Goal: Complete application form

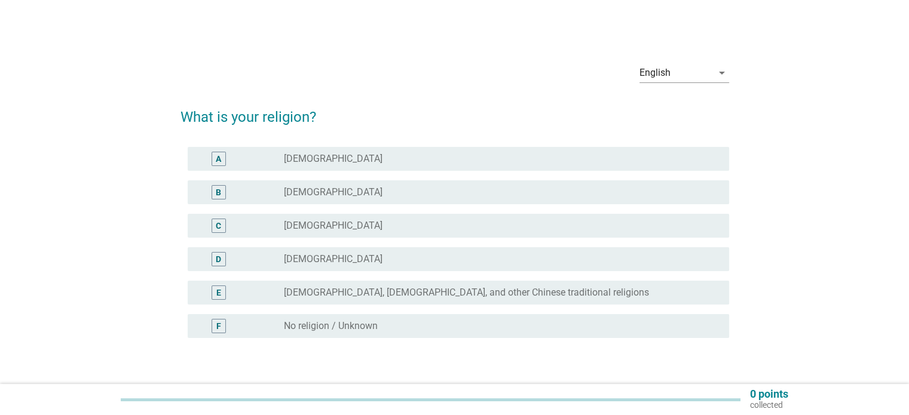
click at [358, 197] on div "radio_button_unchecked [DEMOGRAPHIC_DATA]" at bounding box center [496, 192] width 425 height 12
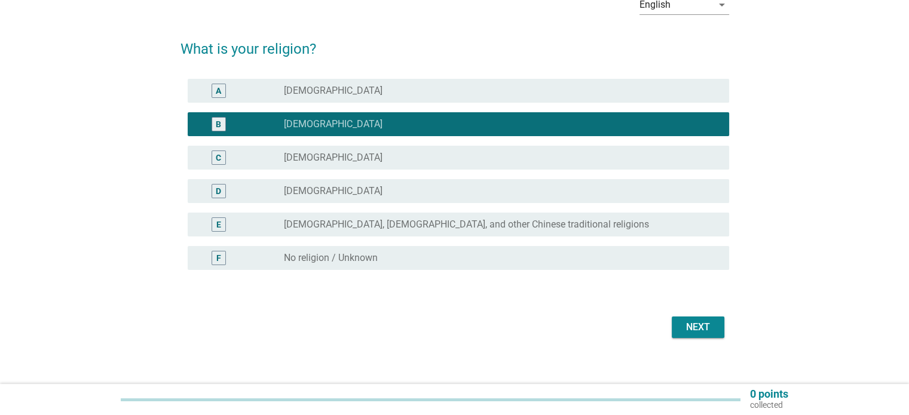
scroll to position [79, 0]
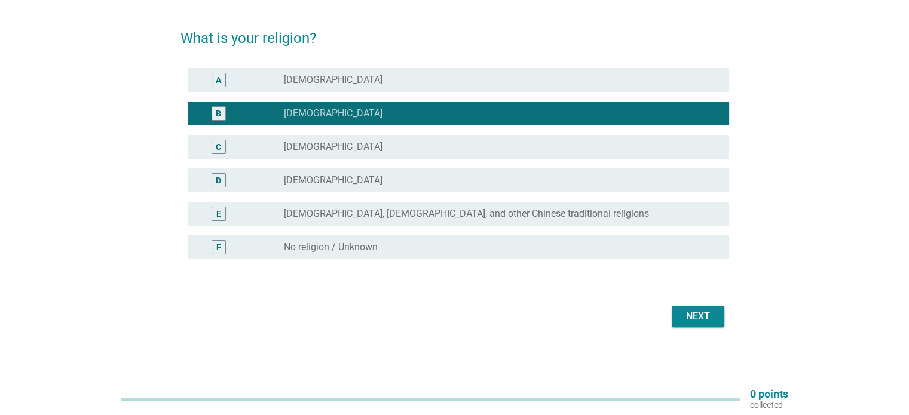
click at [703, 315] on div "Next" at bounding box center [697, 316] width 33 height 14
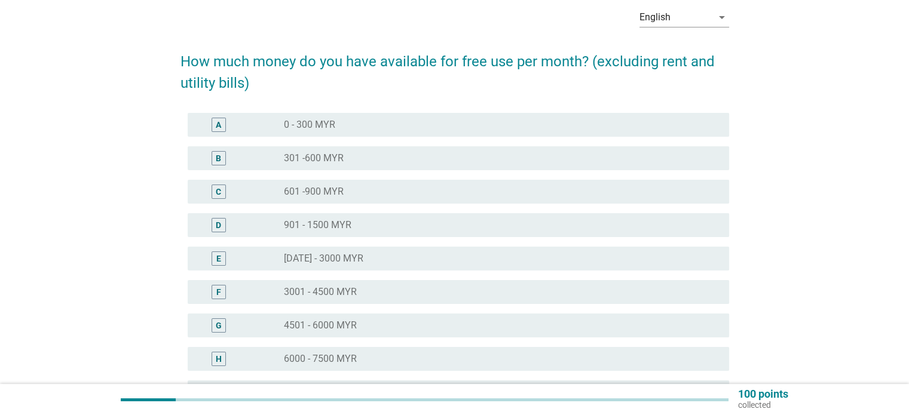
scroll to position [119, 0]
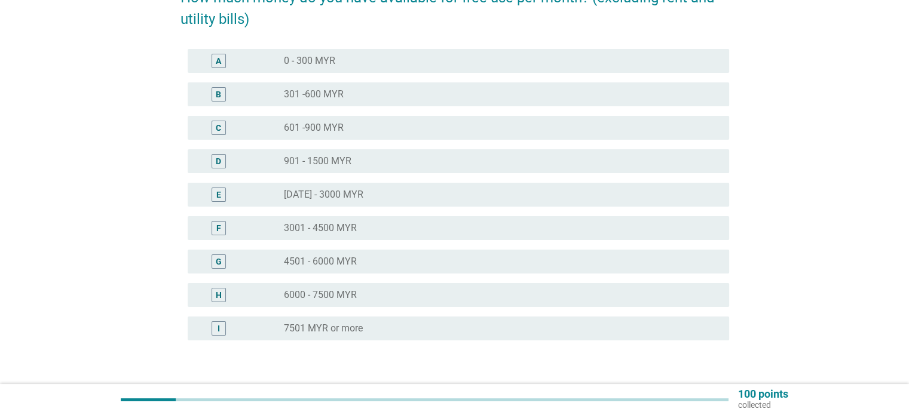
click at [351, 96] on div "radio_button_unchecked 301 -600 MYR" at bounding box center [496, 94] width 425 height 12
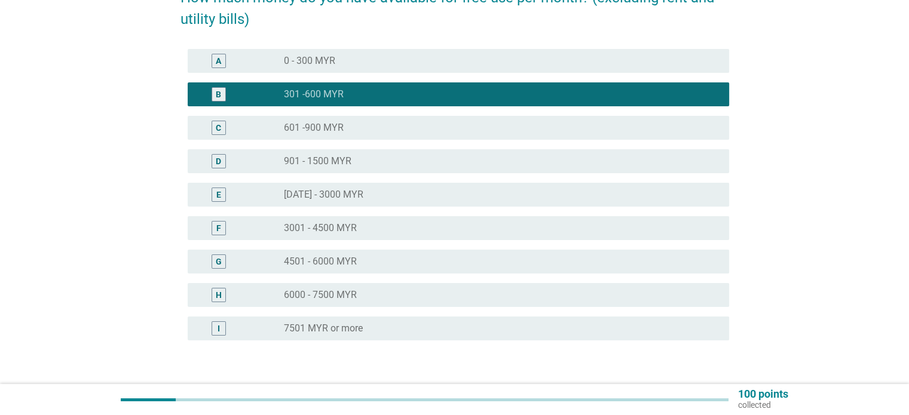
scroll to position [201, 0]
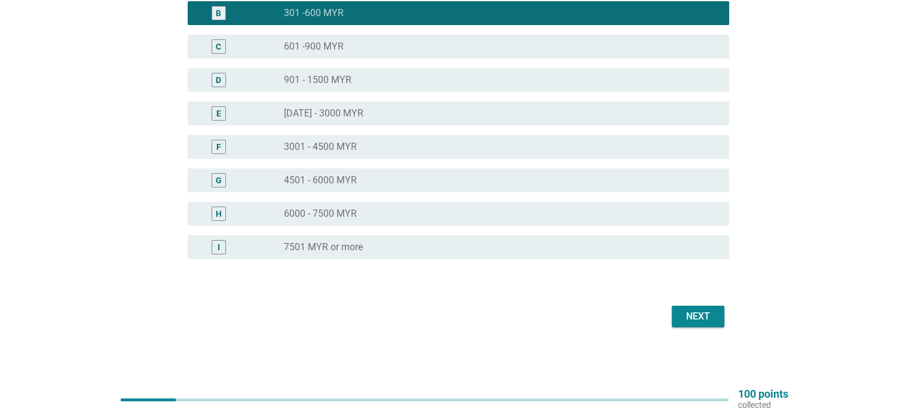
click at [712, 316] on div "Next" at bounding box center [697, 316] width 33 height 14
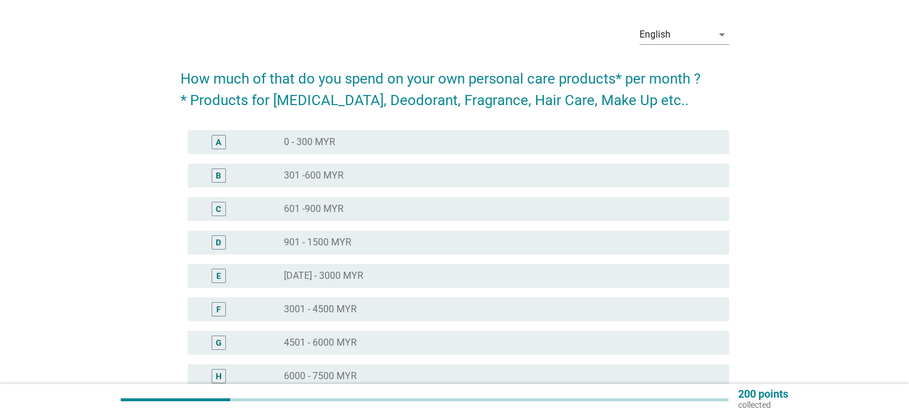
scroll to position [60, 0]
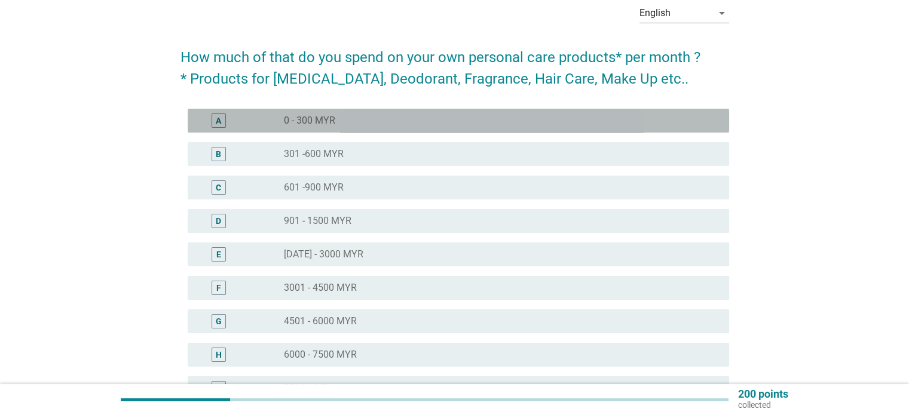
click at [383, 121] on div "radio_button_unchecked 0 - 300 MYR" at bounding box center [496, 121] width 425 height 12
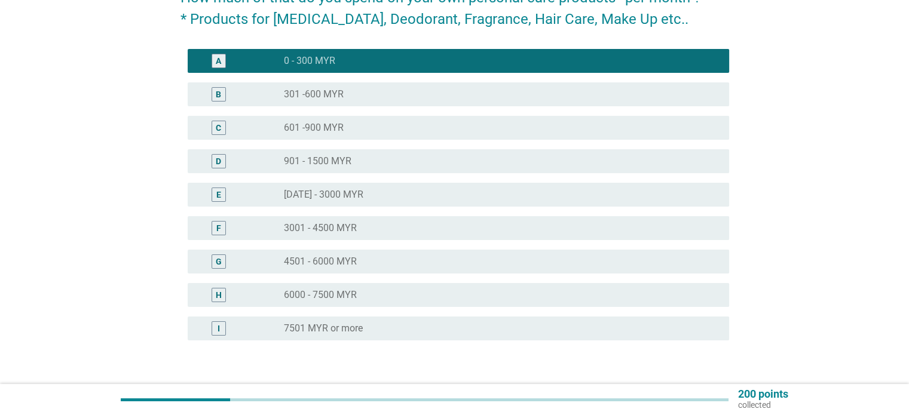
scroll to position [201, 0]
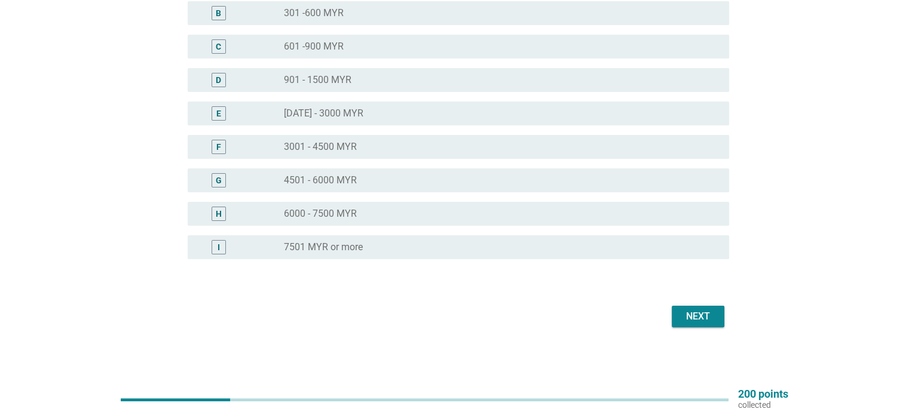
click at [709, 311] on div "Next" at bounding box center [697, 316] width 33 height 14
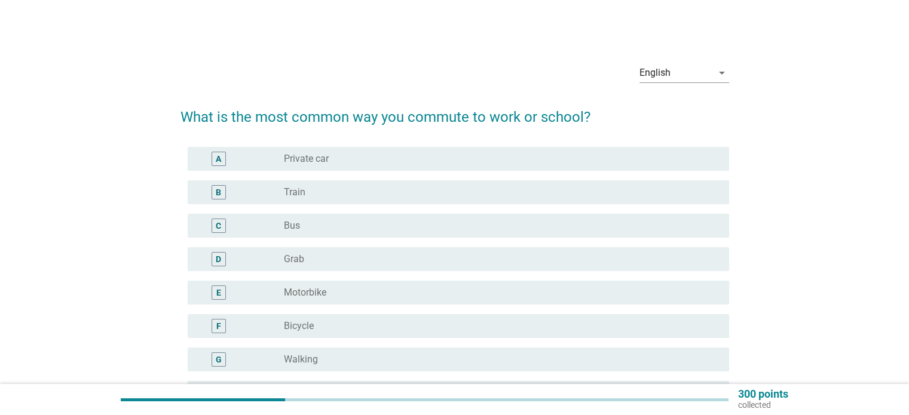
scroll to position [60, 0]
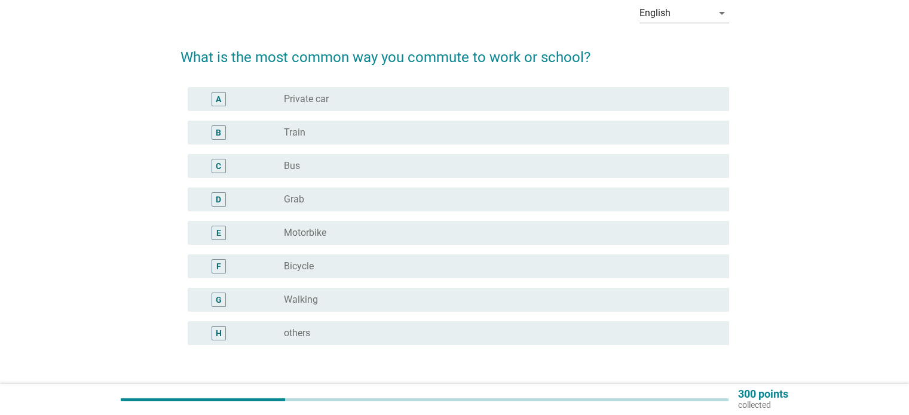
click at [376, 130] on div "radio_button_unchecked Train" at bounding box center [496, 133] width 425 height 12
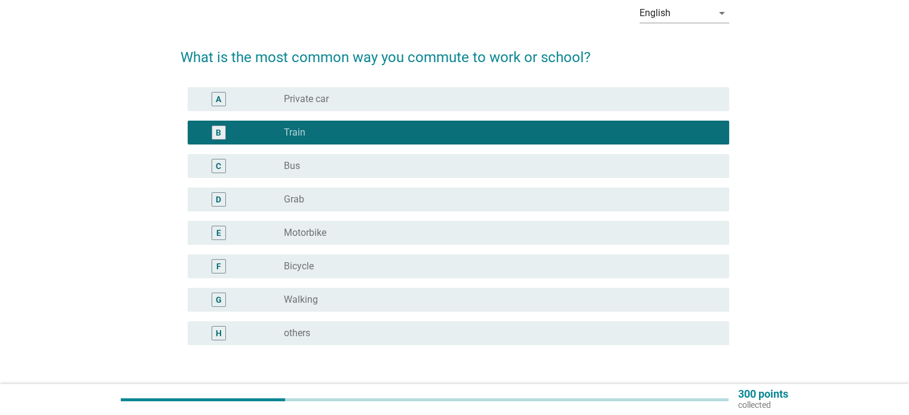
click at [370, 105] on div "radio_button_unchecked Private car" at bounding box center [496, 99] width 425 height 12
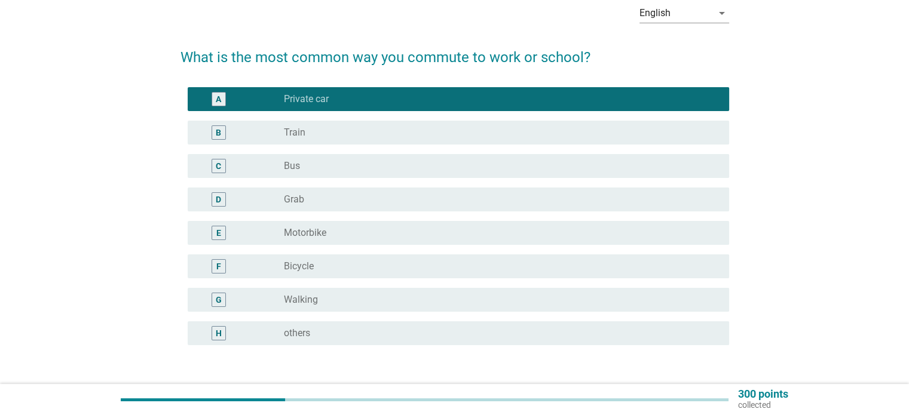
drag, startPoint x: 416, startPoint y: 134, endPoint x: 429, endPoint y: 138, distance: 13.6
click at [416, 134] on div "radio_button_unchecked Train" at bounding box center [496, 133] width 425 height 12
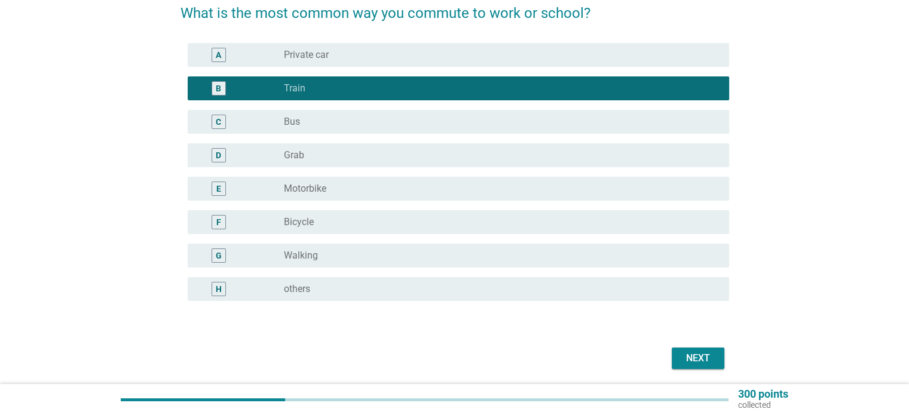
scroll to position [146, 0]
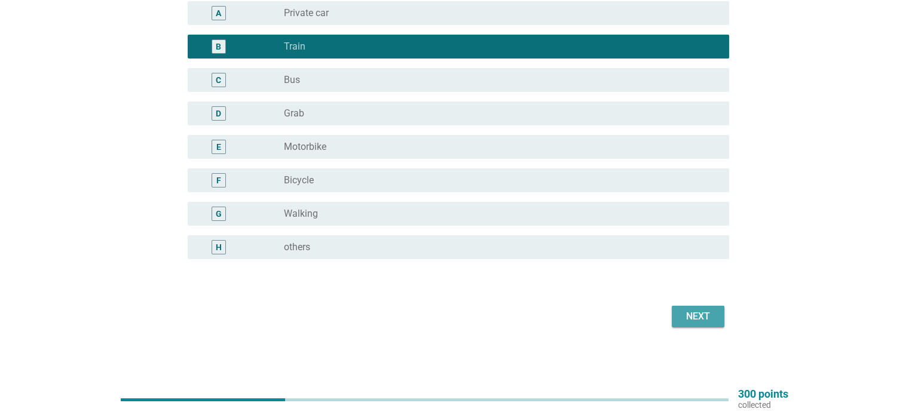
click at [706, 315] on div "Next" at bounding box center [697, 316] width 33 height 14
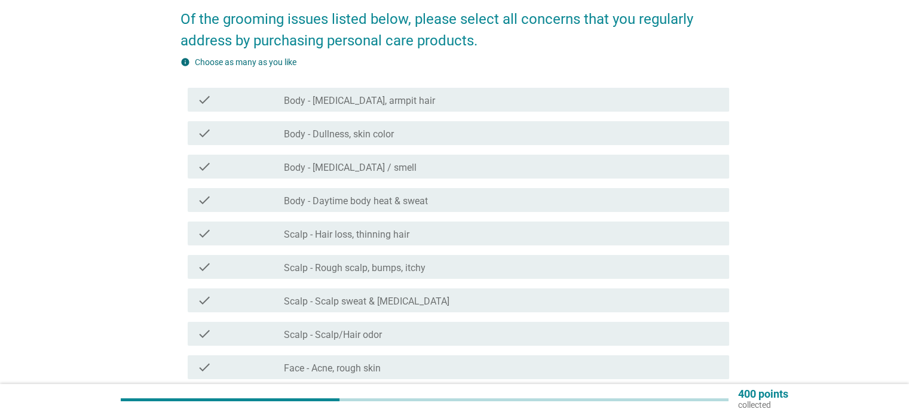
scroll to position [119, 0]
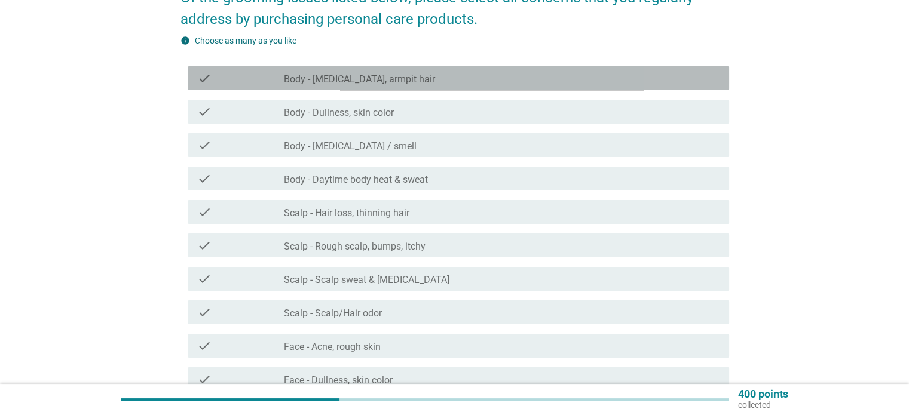
click at [410, 82] on div "check_box_outline_blank Body - [MEDICAL_DATA], armpit hair" at bounding box center [501, 78] width 435 height 14
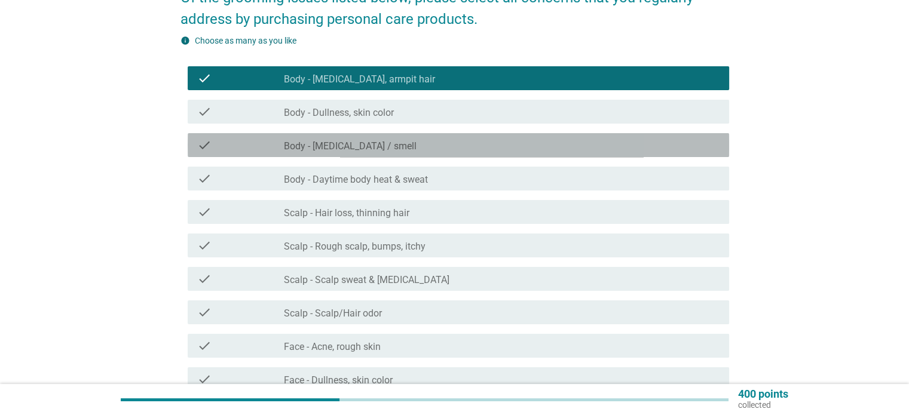
click at [397, 145] on div "check_box_outline_blank Body - [MEDICAL_DATA] / smell" at bounding box center [501, 145] width 435 height 14
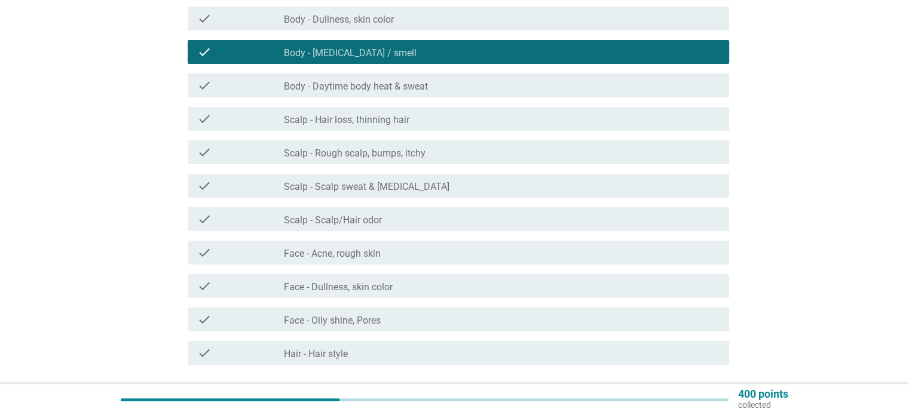
scroll to position [239, 0]
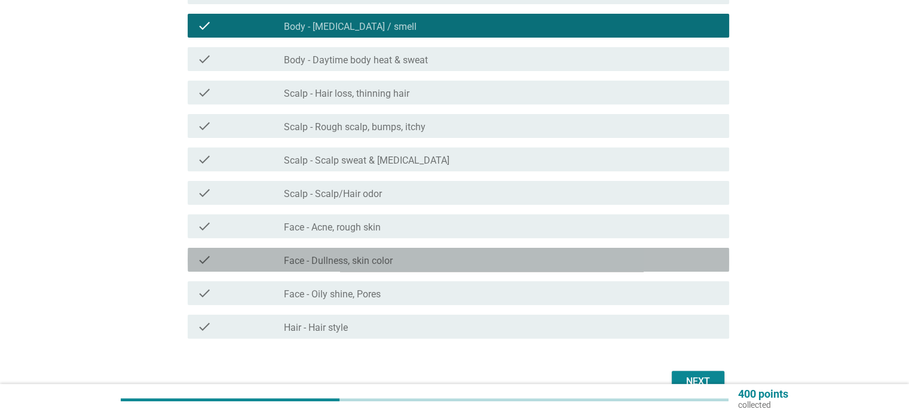
click at [459, 263] on div "check_box_outline_blank Face - Dullness, skin color" at bounding box center [501, 260] width 435 height 14
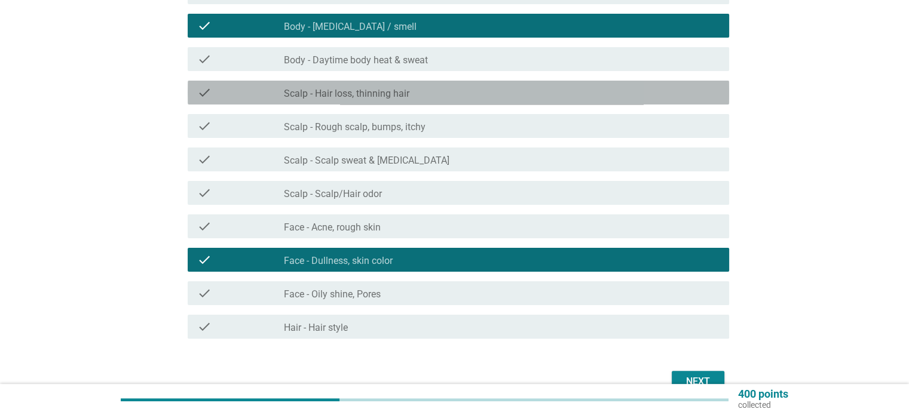
click at [437, 95] on div "check_box_outline_blank Scalp - Hair loss, thinning hair" at bounding box center [501, 92] width 435 height 14
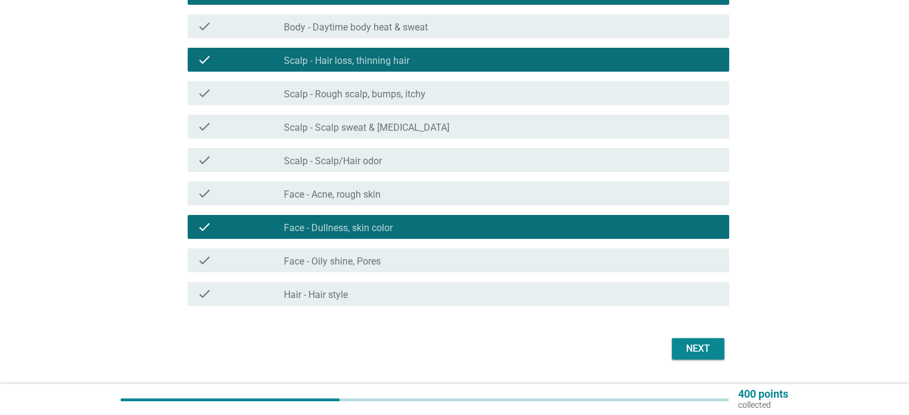
scroll to position [304, 0]
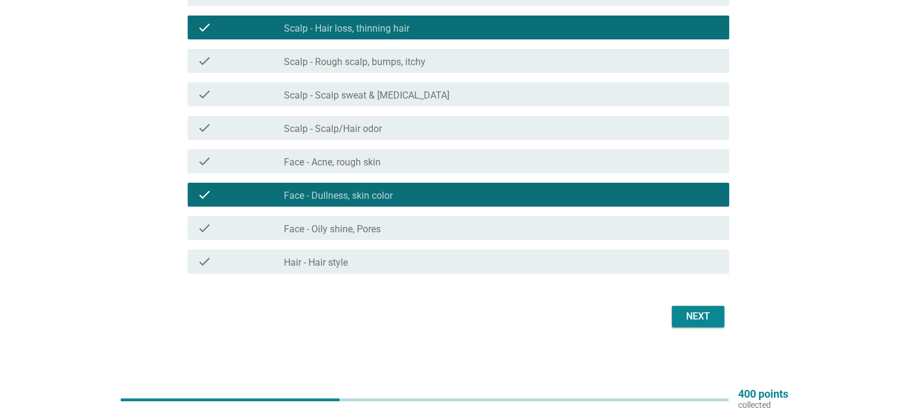
click at [686, 311] on div "Next" at bounding box center [697, 316] width 33 height 14
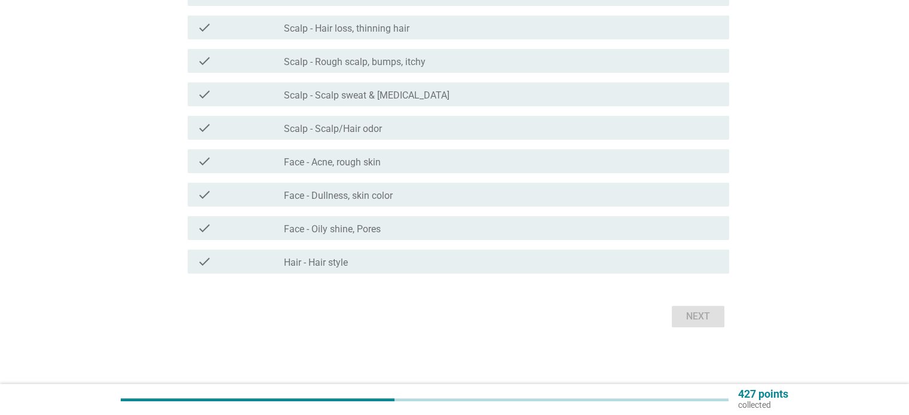
scroll to position [0, 0]
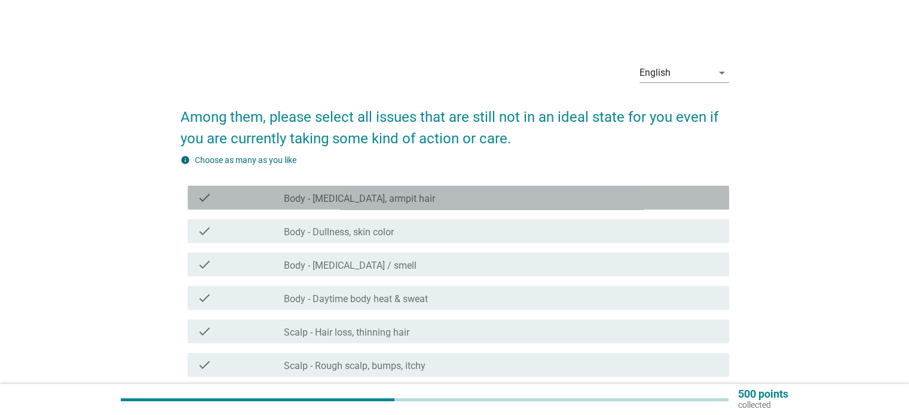
click at [425, 206] on div "check check_box_outline_blank Body - [MEDICAL_DATA], armpit hair" at bounding box center [458, 198] width 541 height 24
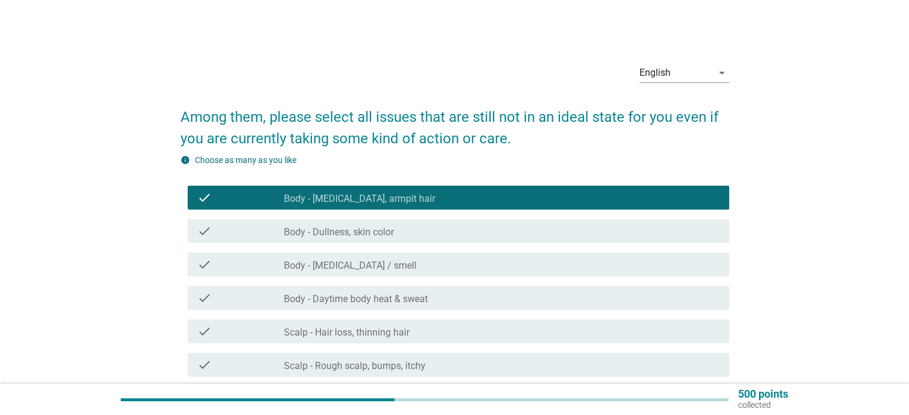
click at [418, 256] on div "check check_box_outline_blank Body - [MEDICAL_DATA] / smell" at bounding box center [458, 265] width 541 height 24
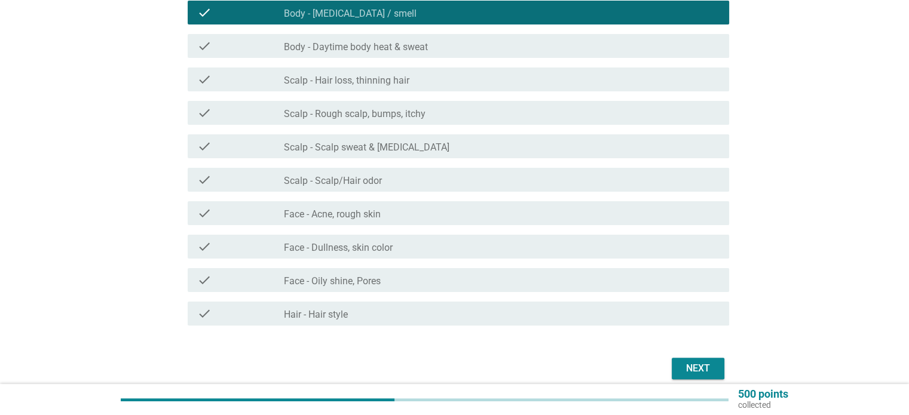
scroll to position [304, 0]
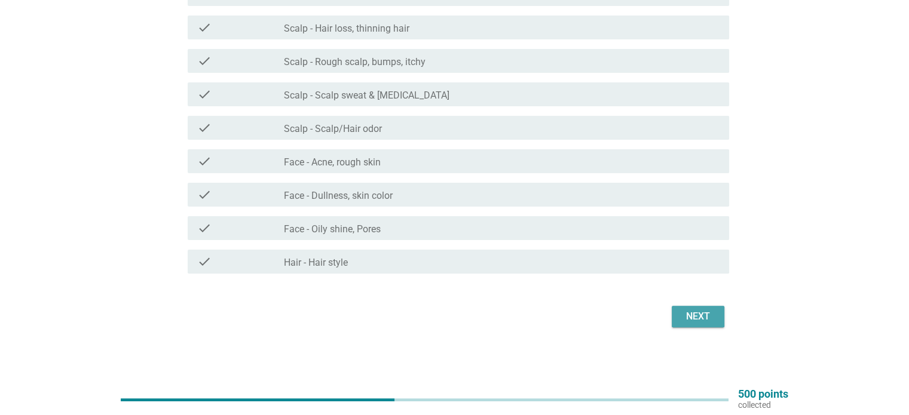
click at [703, 313] on div "Next" at bounding box center [697, 316] width 33 height 14
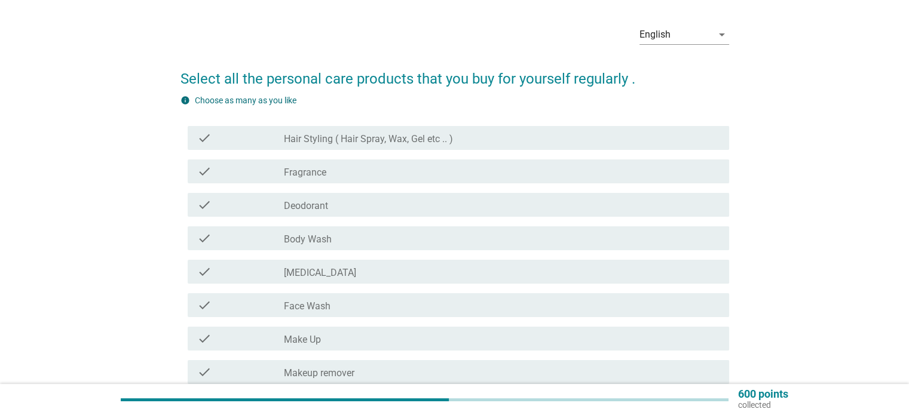
scroll to position [60, 0]
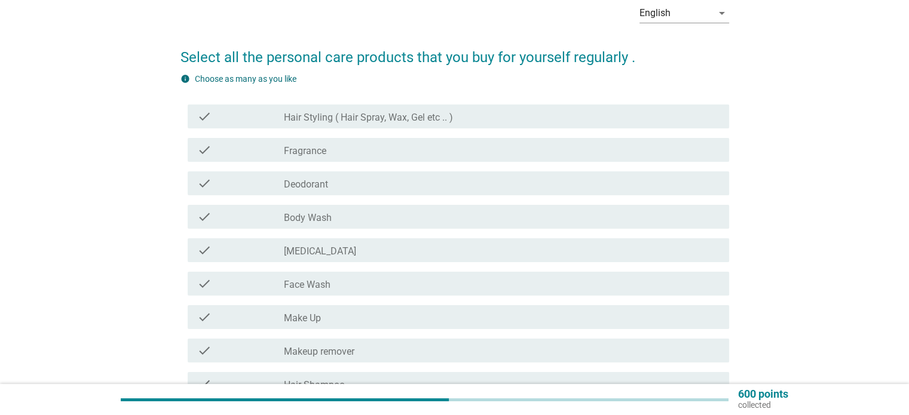
click at [357, 252] on div "check_box_outline_blank [MEDICAL_DATA]" at bounding box center [501, 250] width 435 height 14
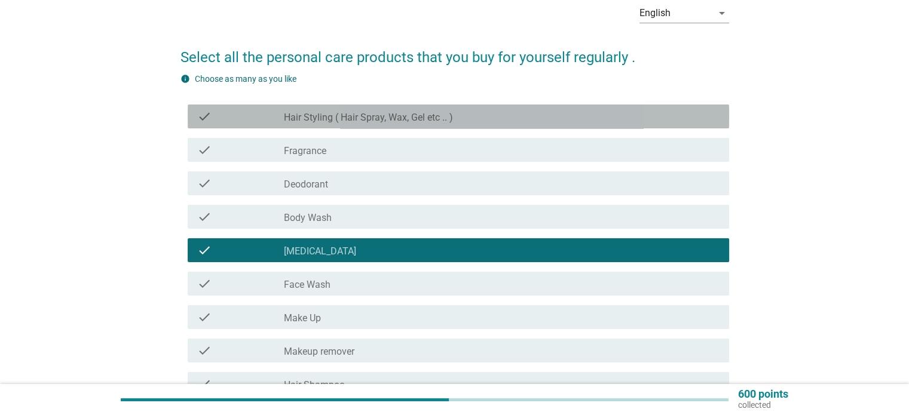
drag, startPoint x: 442, startPoint y: 122, endPoint x: 404, endPoint y: 200, distance: 86.6
click at [442, 122] on label "Hair Styling ( Hair Spray, Wax, Gel etc .. )" at bounding box center [368, 118] width 169 height 12
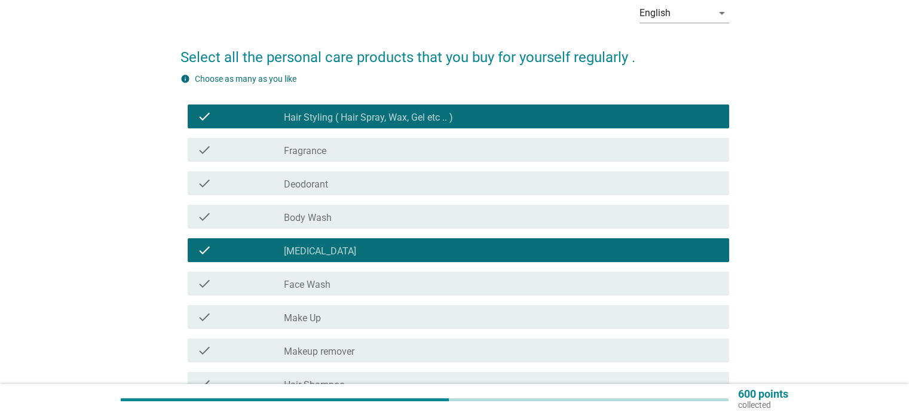
click at [375, 289] on div "check_box_outline_blank Face Wash" at bounding box center [501, 284] width 435 height 14
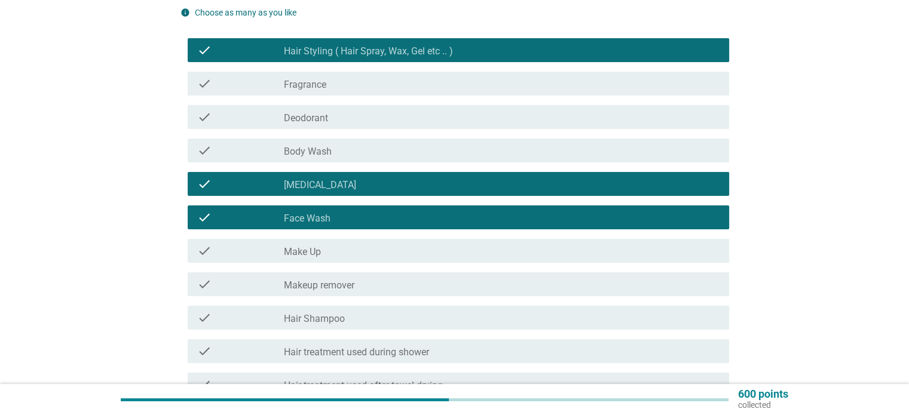
scroll to position [179, 0]
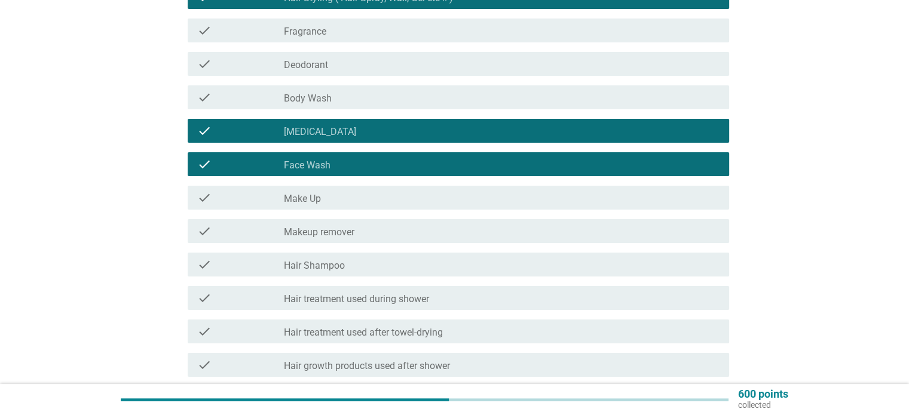
click at [423, 265] on div "check_box_outline_blank Hair Shampoo" at bounding box center [501, 264] width 435 height 14
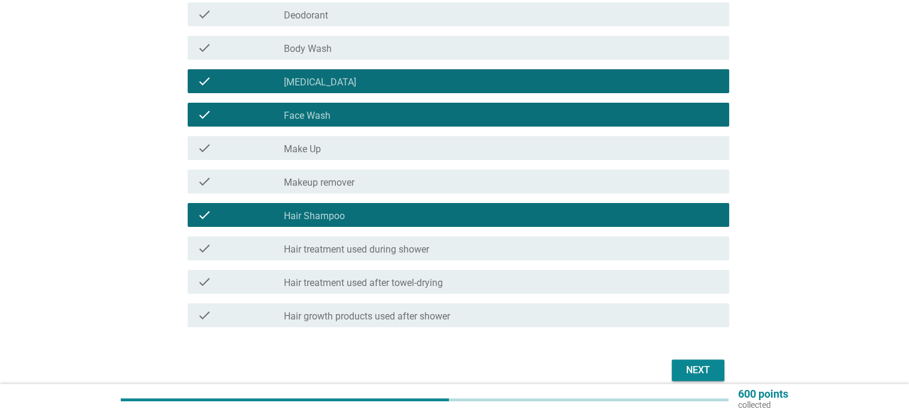
scroll to position [283, 0]
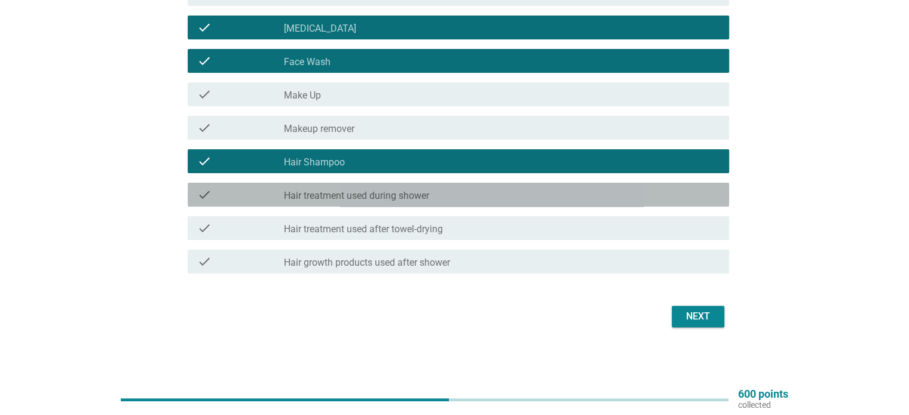
click at [475, 195] on div "check_box_outline_blank Hair treatment used during shower" at bounding box center [501, 195] width 435 height 14
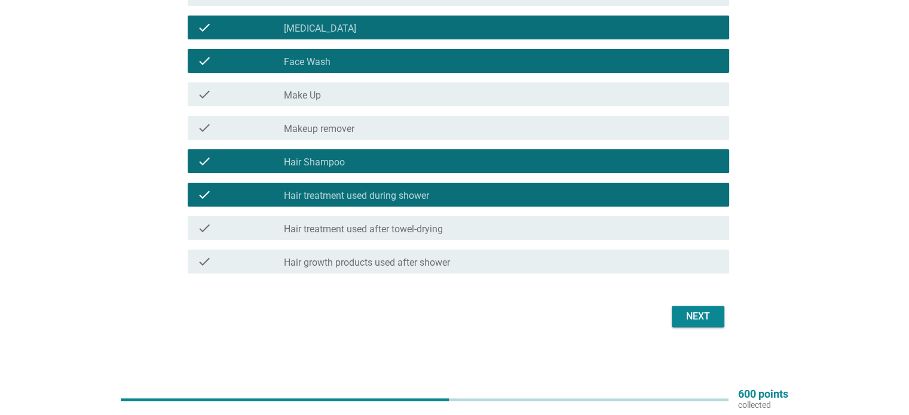
click at [691, 314] on div "Next" at bounding box center [697, 316] width 33 height 14
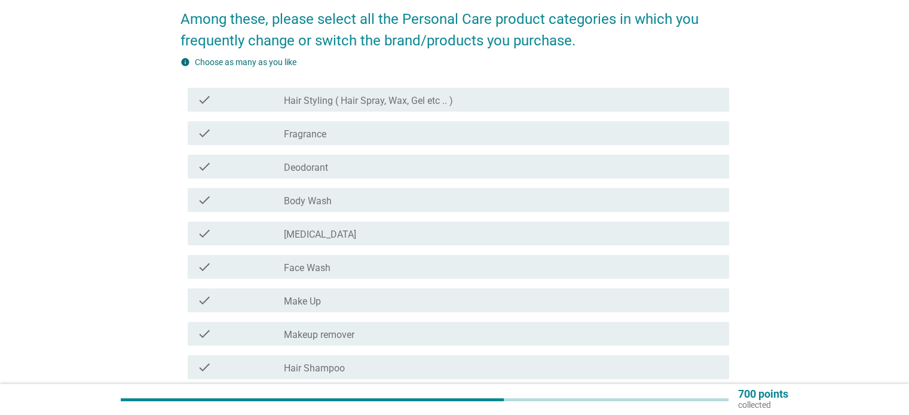
scroll to position [119, 0]
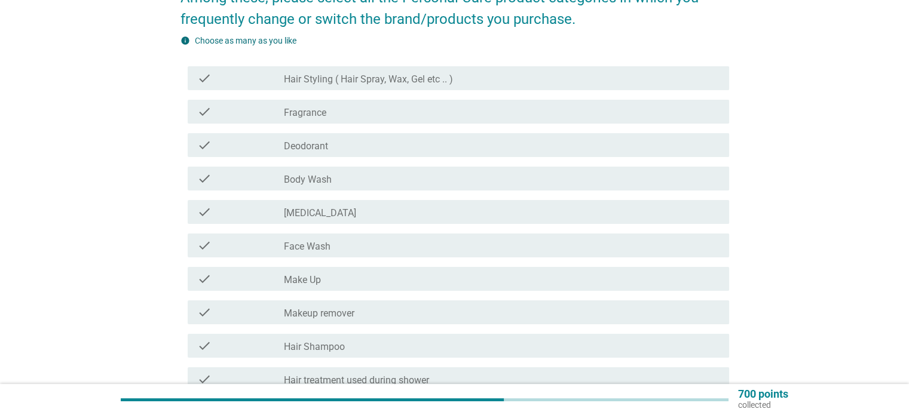
click at [318, 249] on label "Face Wash" at bounding box center [307, 247] width 47 height 12
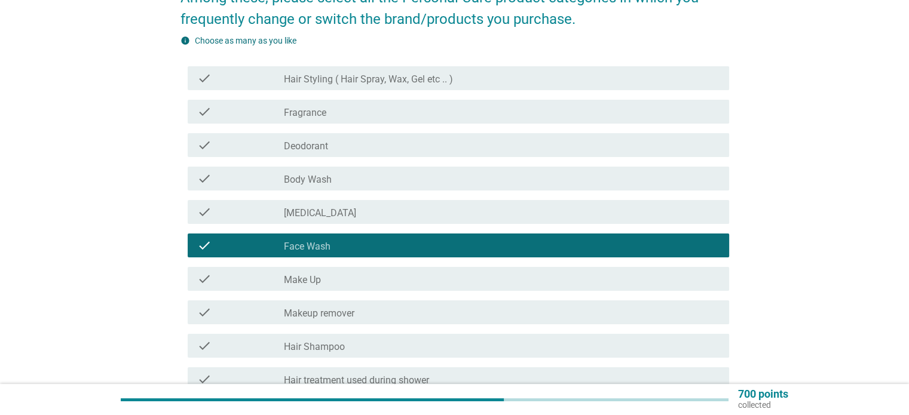
scroll to position [239, 0]
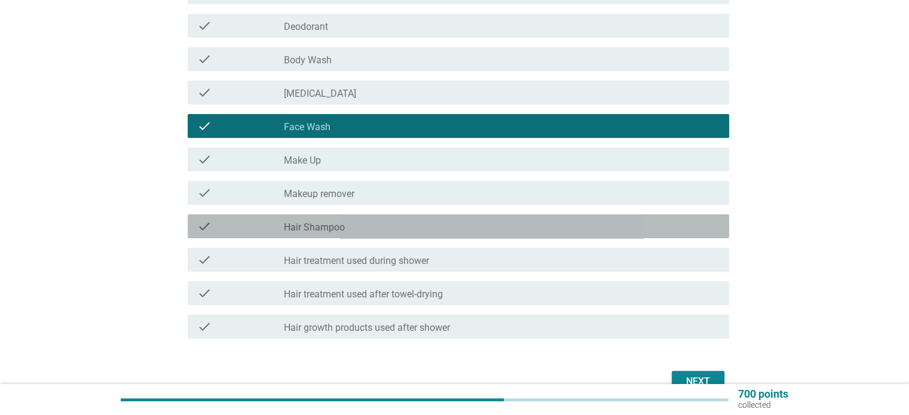
click at [384, 232] on div "check_box_outline_blank Hair Shampoo" at bounding box center [501, 226] width 435 height 14
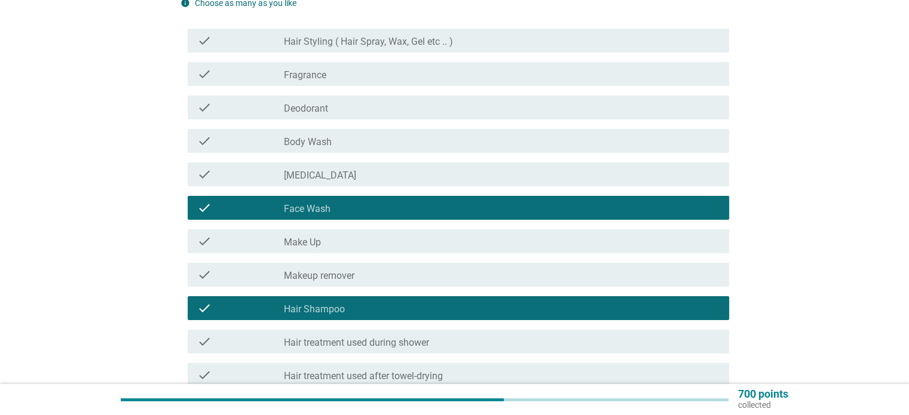
scroll to position [119, 0]
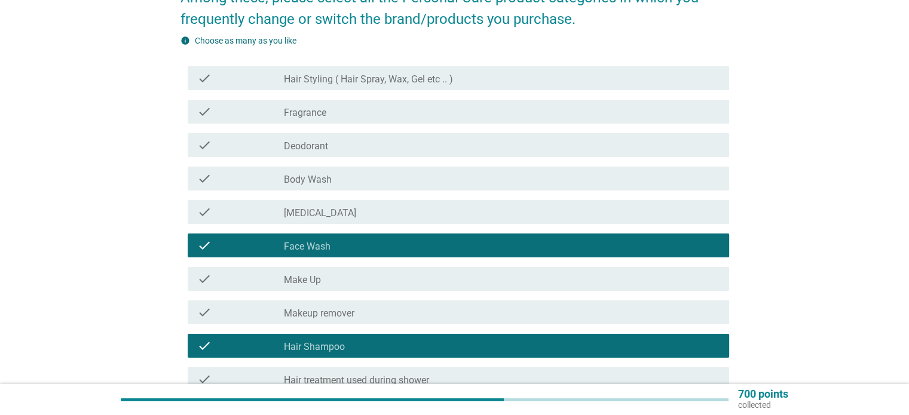
click at [372, 175] on div "check_box_outline_blank Body Wash" at bounding box center [501, 178] width 435 height 14
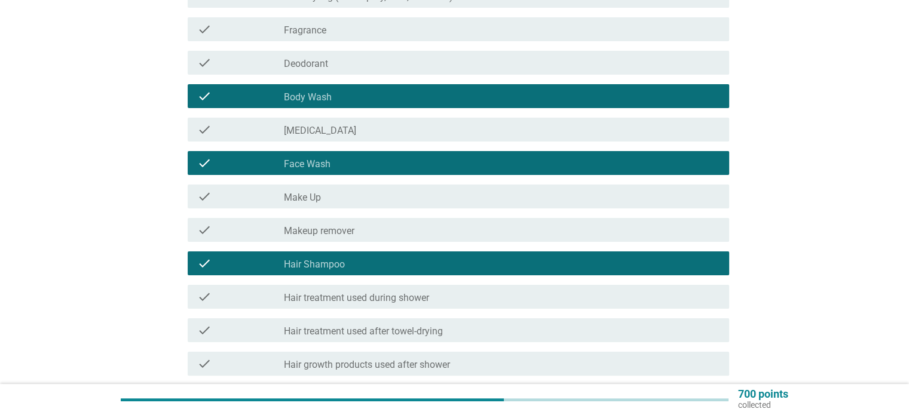
scroll to position [304, 0]
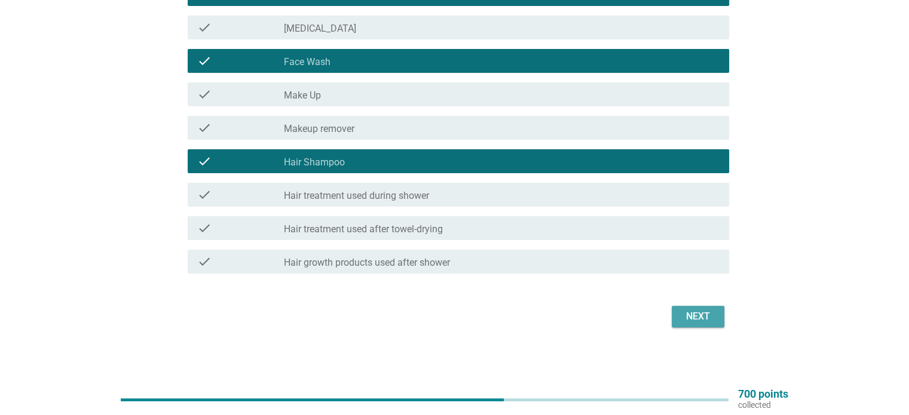
click at [695, 324] on button "Next" at bounding box center [698, 317] width 53 height 22
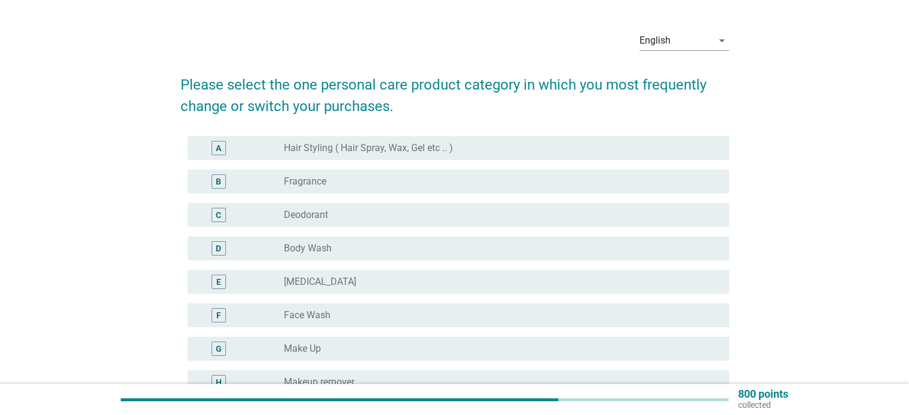
scroll to position [60, 0]
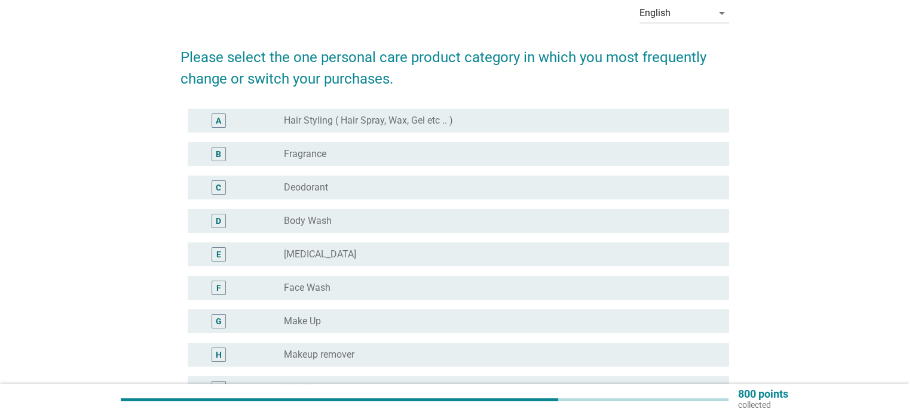
click at [343, 217] on div "radio_button_unchecked Body Wash" at bounding box center [496, 221] width 425 height 12
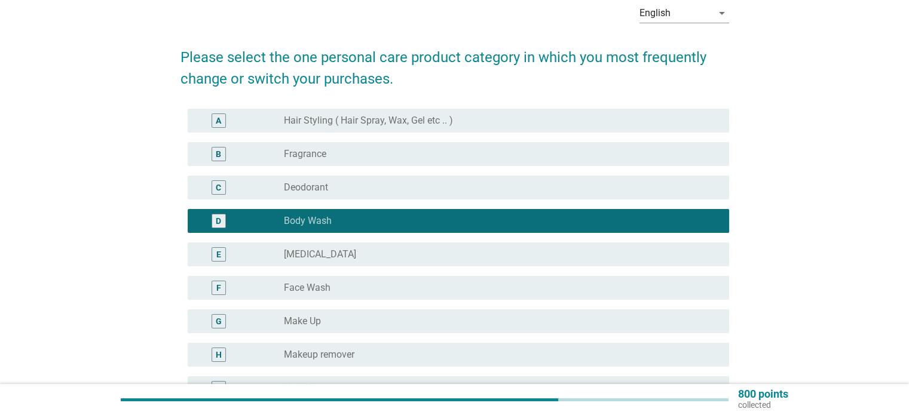
click at [333, 285] on div "radio_button_unchecked Face Wash" at bounding box center [496, 288] width 425 height 12
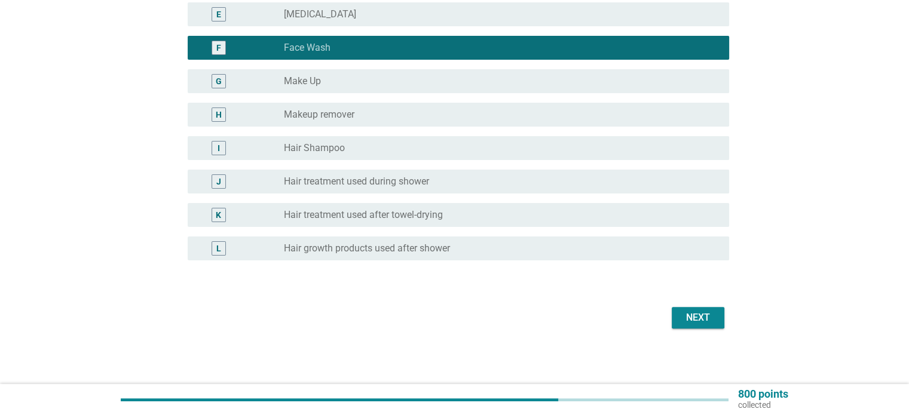
scroll to position [301, 0]
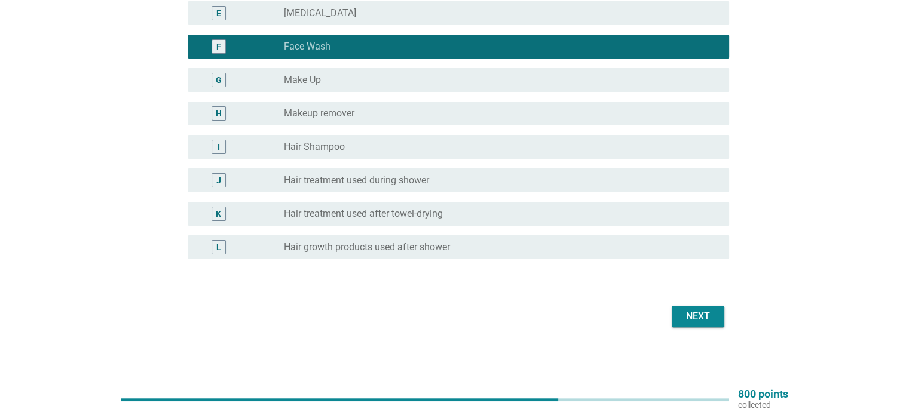
click at [391, 144] on div "radio_button_unchecked Hair Shampoo" at bounding box center [496, 147] width 425 height 12
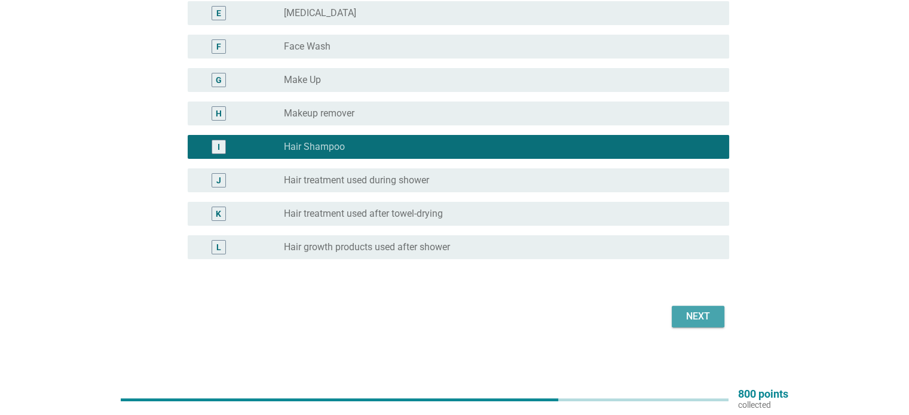
click at [687, 317] on div "Next" at bounding box center [697, 316] width 33 height 14
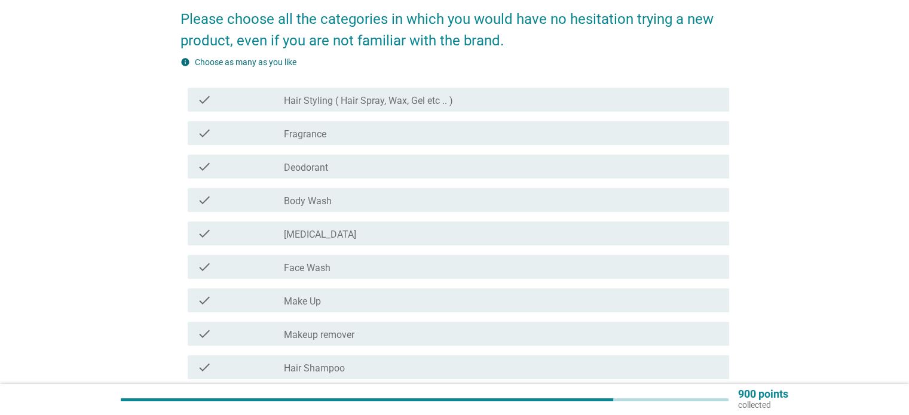
scroll to position [179, 0]
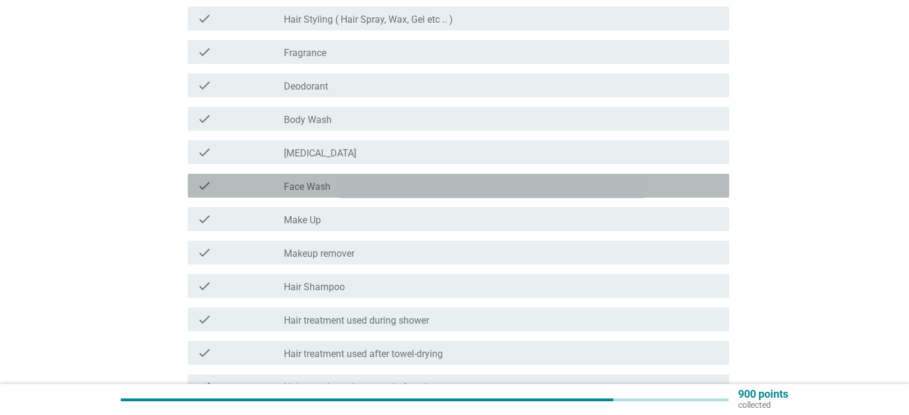
click at [351, 188] on div "check_box_outline_blank Face Wash" at bounding box center [501, 186] width 435 height 14
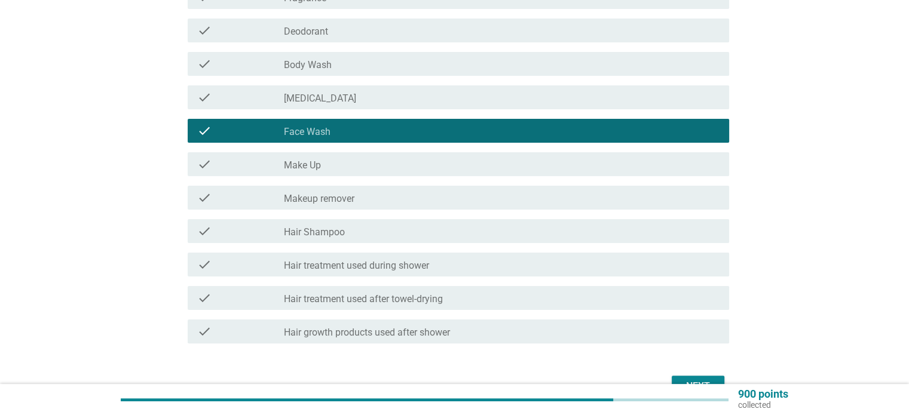
scroll to position [304, 0]
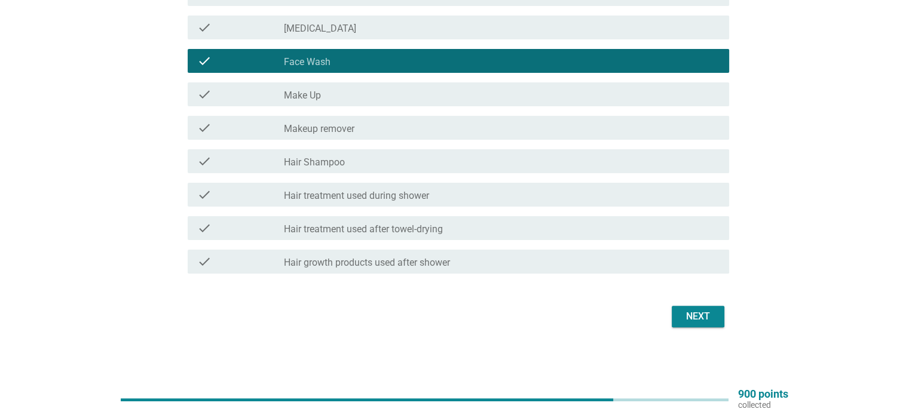
click at [697, 314] on div "Next" at bounding box center [697, 316] width 33 height 14
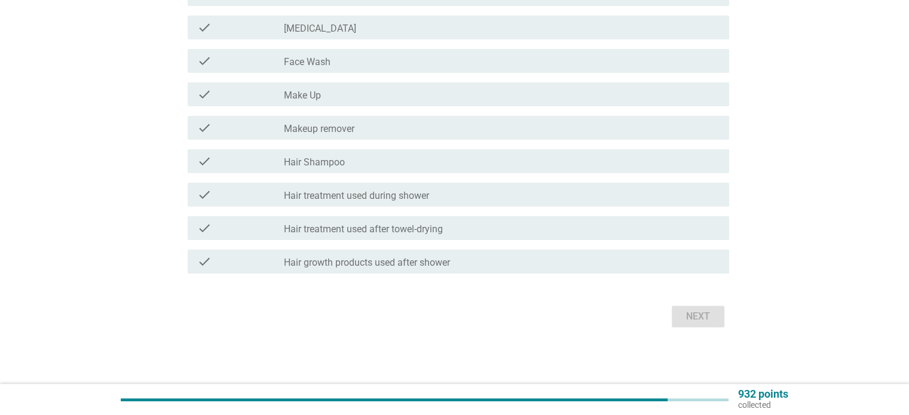
scroll to position [0, 0]
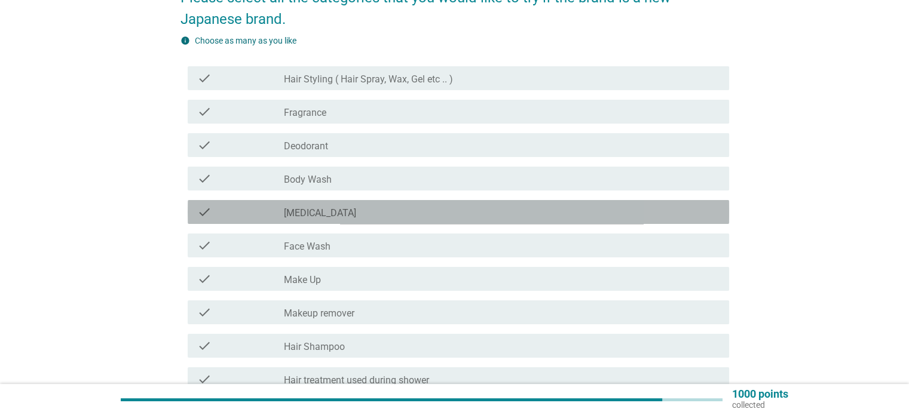
click at [307, 207] on div "check_box_outline_blank [MEDICAL_DATA]" at bounding box center [501, 212] width 435 height 14
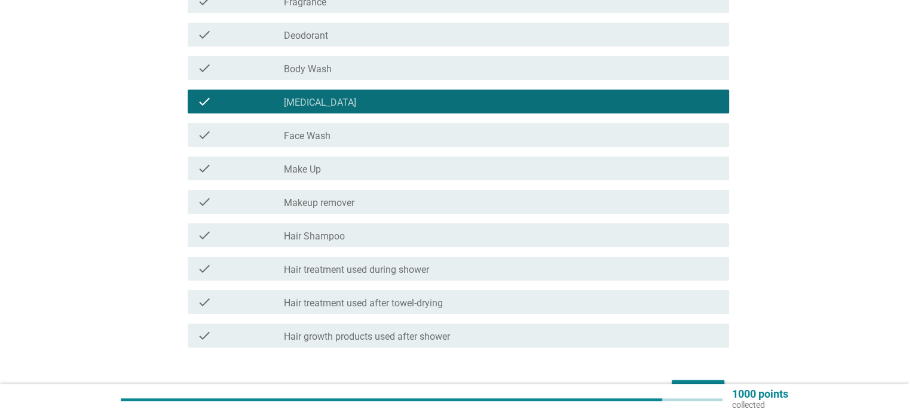
scroll to position [304, 0]
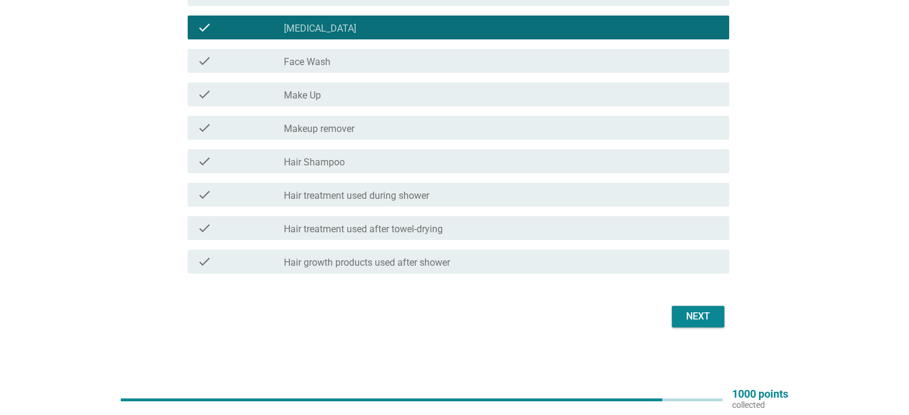
click at [409, 171] on div "check check_box_outline_blank Hair Shampoo" at bounding box center [458, 161] width 541 height 24
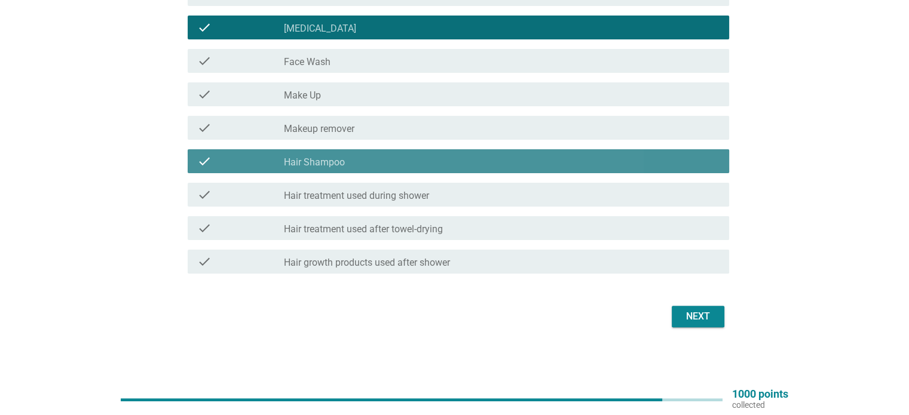
click at [360, 163] on div "check_box_outline_blank Hair Shampoo" at bounding box center [501, 161] width 435 height 14
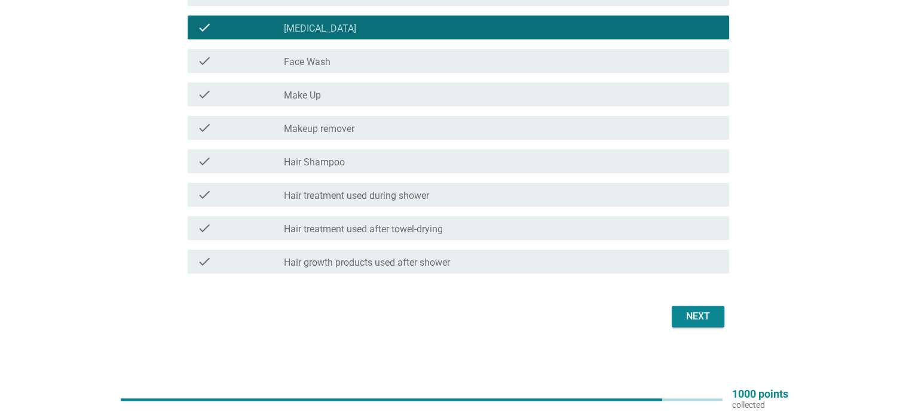
scroll to position [185, 0]
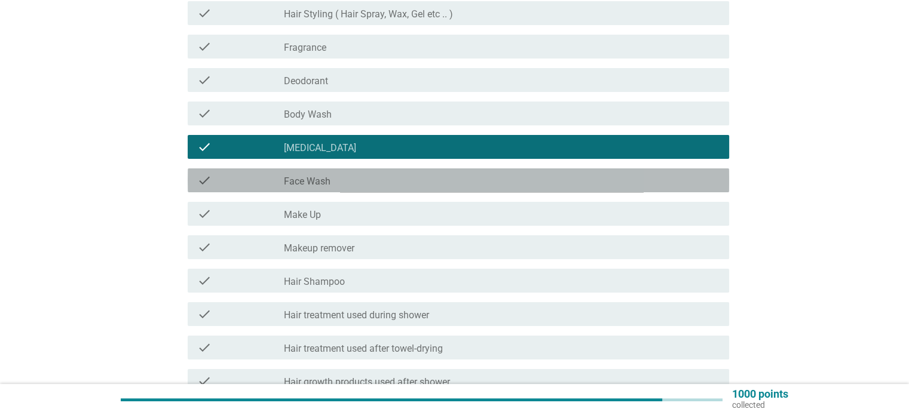
click at [352, 185] on div "check_box_outline_blank Face Wash" at bounding box center [501, 180] width 435 height 14
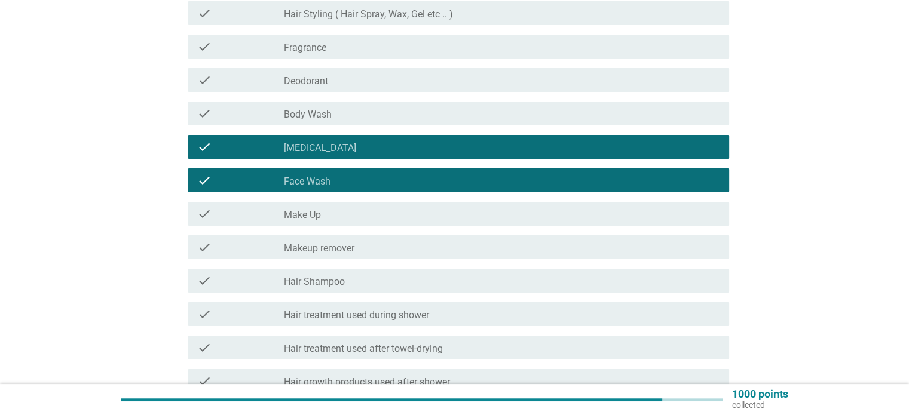
click at [390, 122] on div "check check_box_outline_blank Body Wash" at bounding box center [458, 114] width 541 height 24
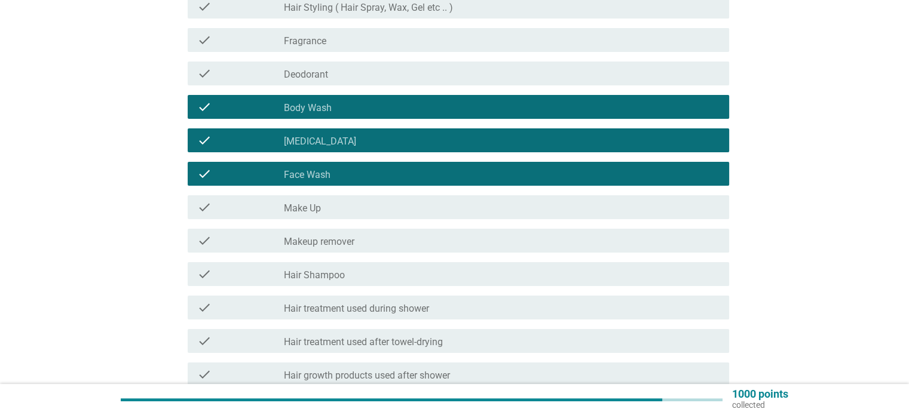
scroll to position [244, 0]
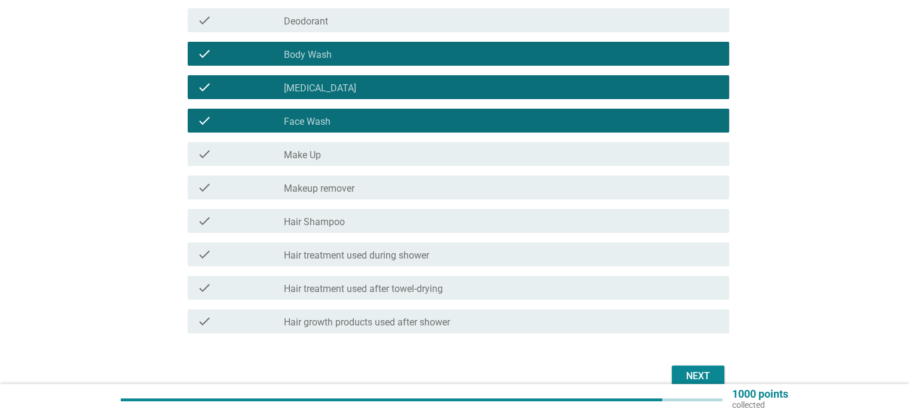
click at [339, 219] on label "Hair Shampoo" at bounding box center [314, 222] width 61 height 12
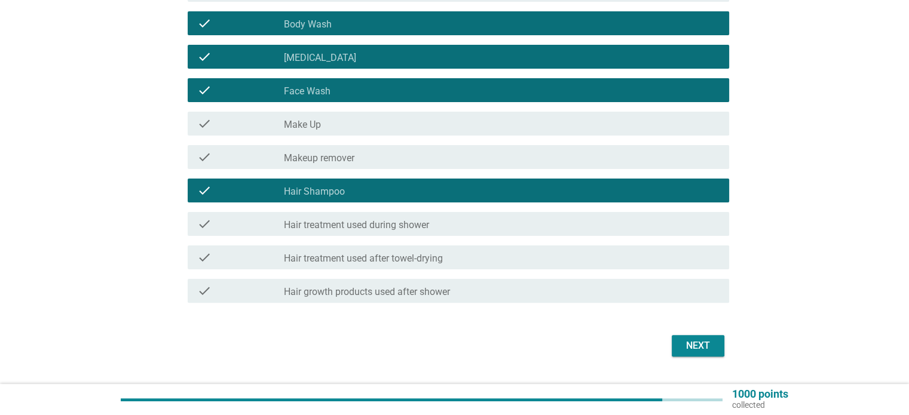
scroll to position [304, 0]
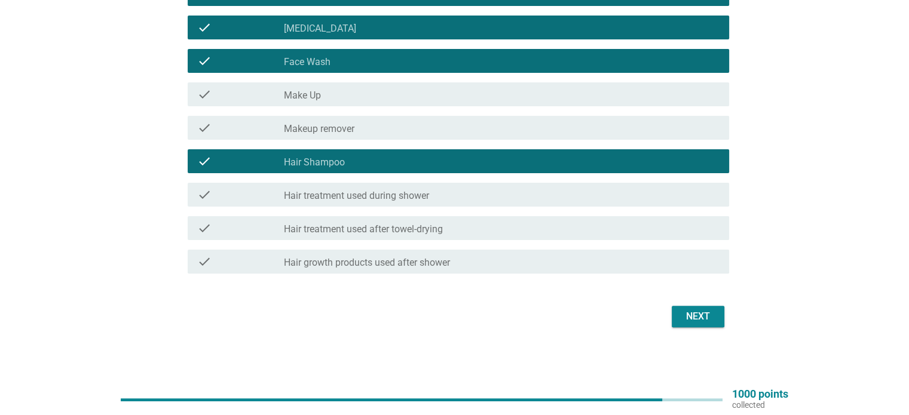
click at [689, 312] on div "Next" at bounding box center [697, 316] width 33 height 14
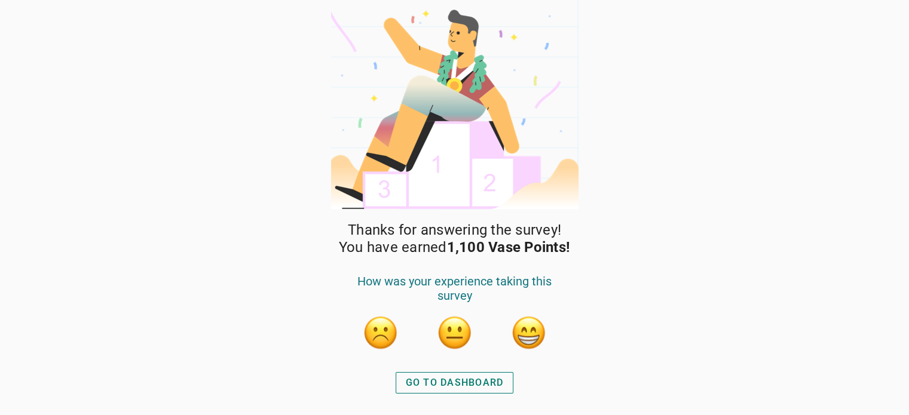
click at [531, 331] on button "button" at bounding box center [529, 333] width 36 height 36
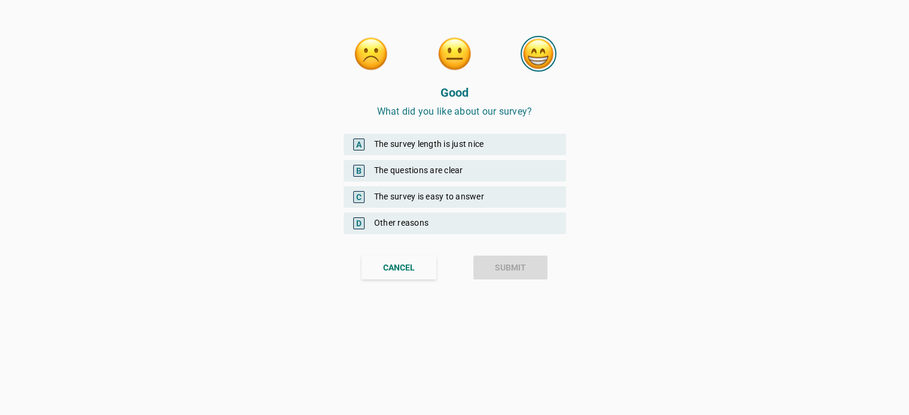
click at [465, 144] on div "A The survey length is just nice" at bounding box center [455, 145] width 222 height 22
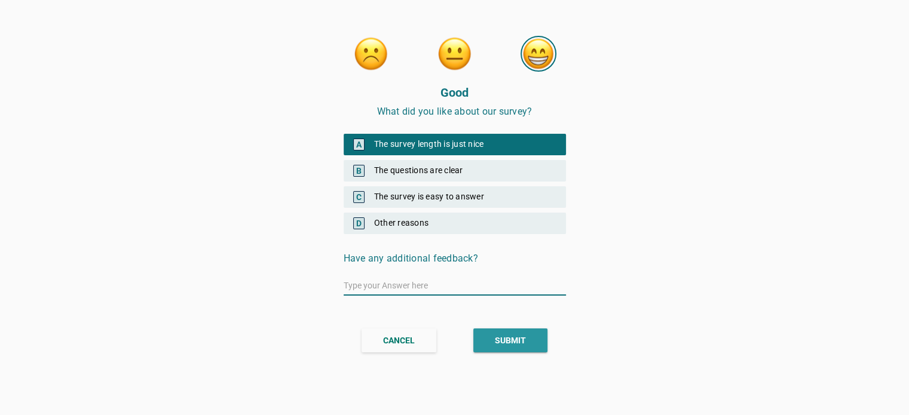
drag, startPoint x: 516, startPoint y: 336, endPoint x: 533, endPoint y: 317, distance: 25.9
click at [516, 336] on div "SUBMIT" at bounding box center [510, 341] width 31 height 13
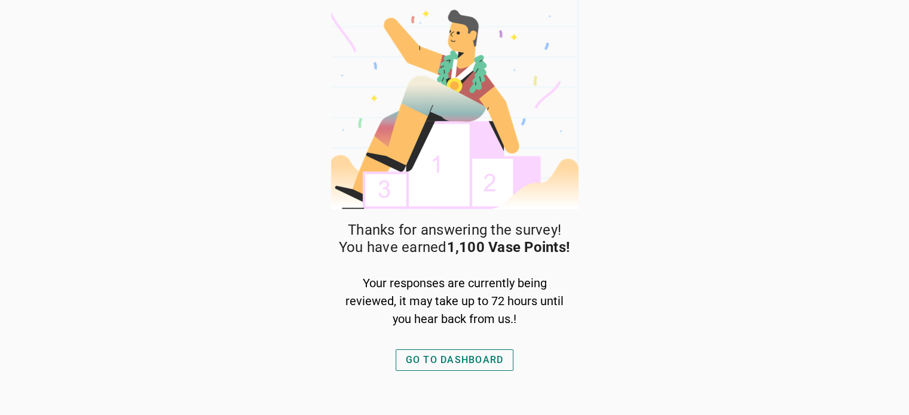
click at [464, 362] on div "GO TO DASHBOARD" at bounding box center [455, 360] width 98 height 14
